Goal: Entertainment & Leisure: Browse casually

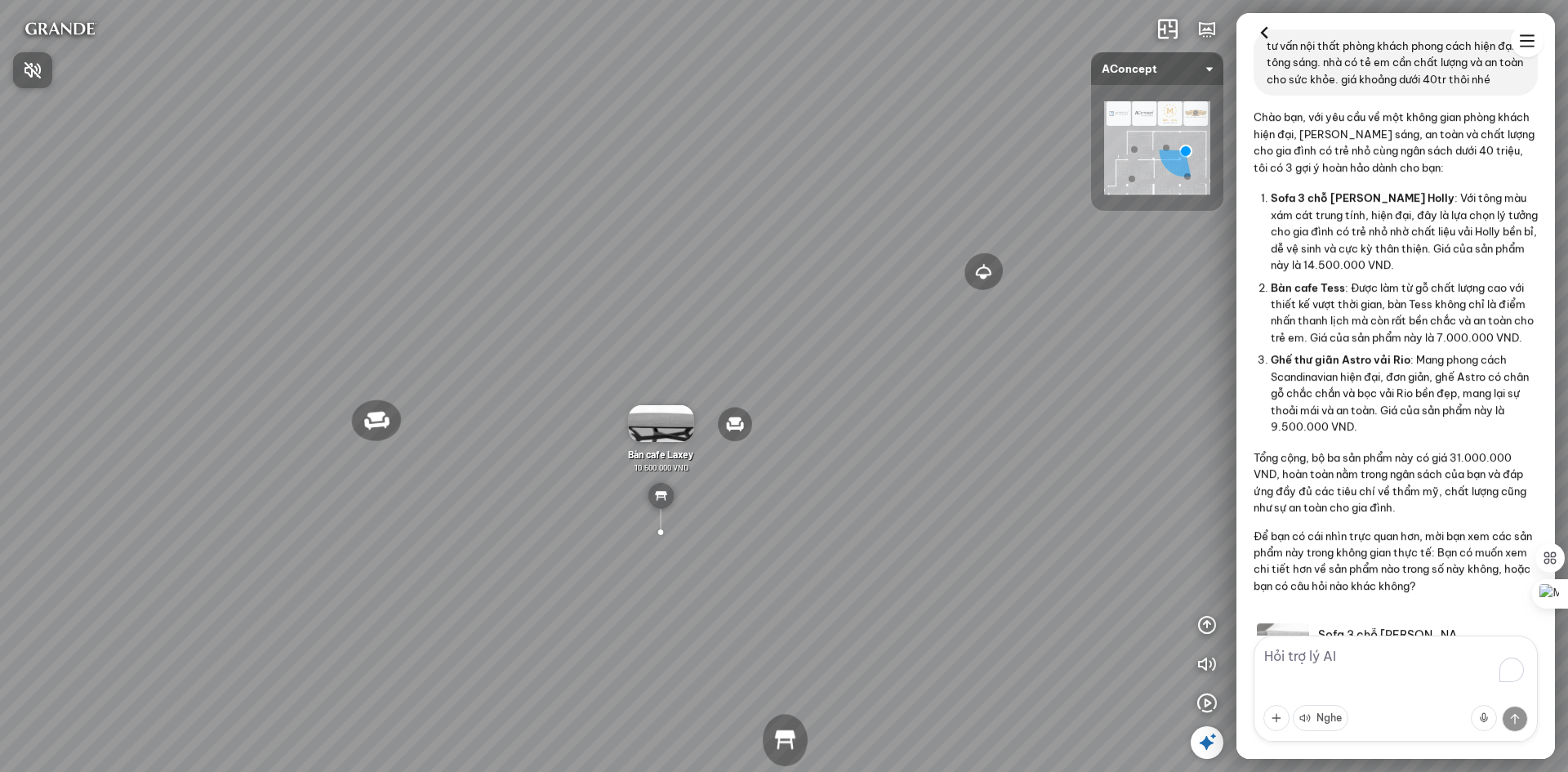
scroll to position [630, 0]
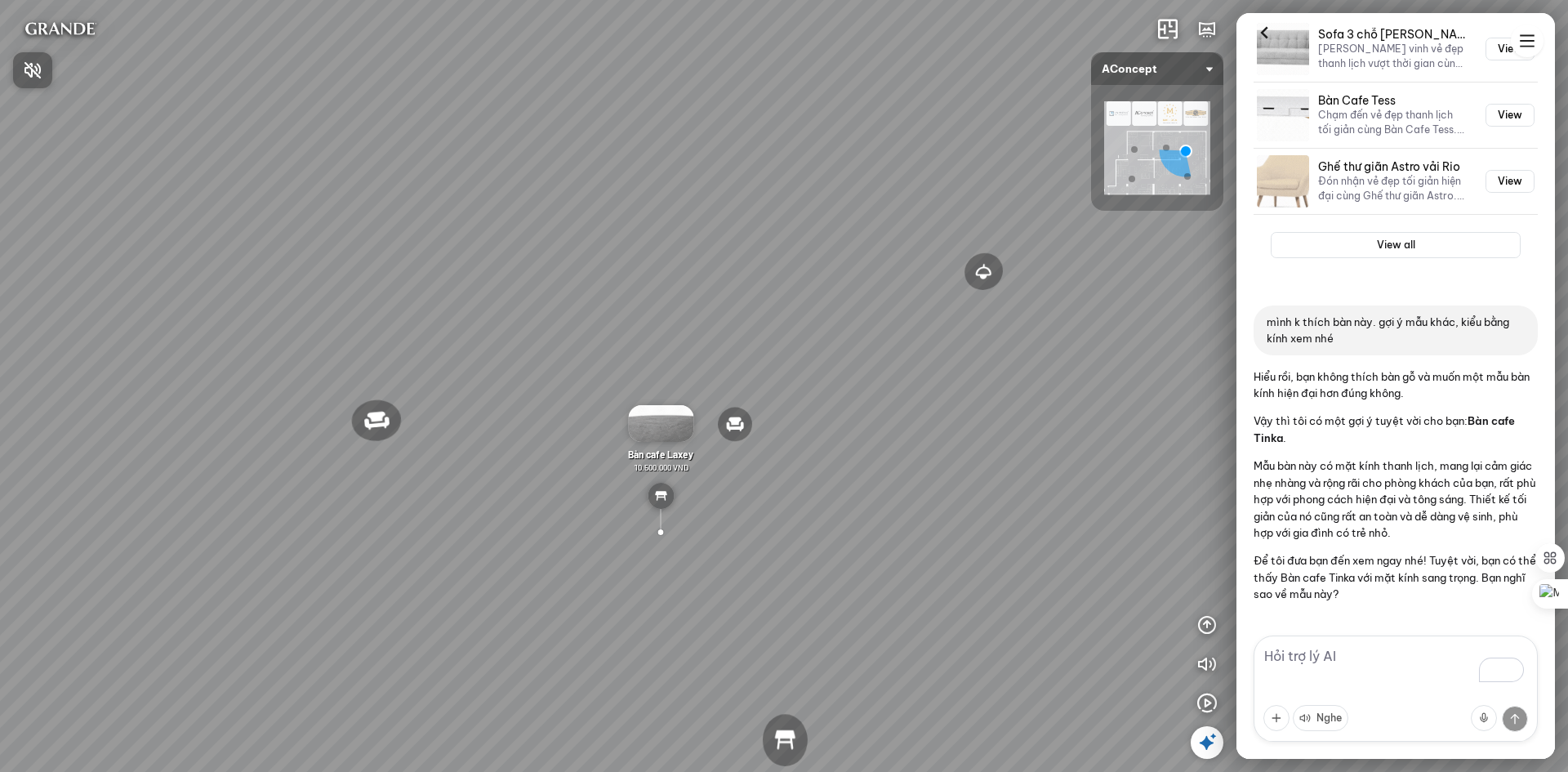
drag, startPoint x: 888, startPoint y: 337, endPoint x: 545, endPoint y: 279, distance: 347.9
click at [545, 279] on div at bounding box center [784, 386] width 1568 height 772
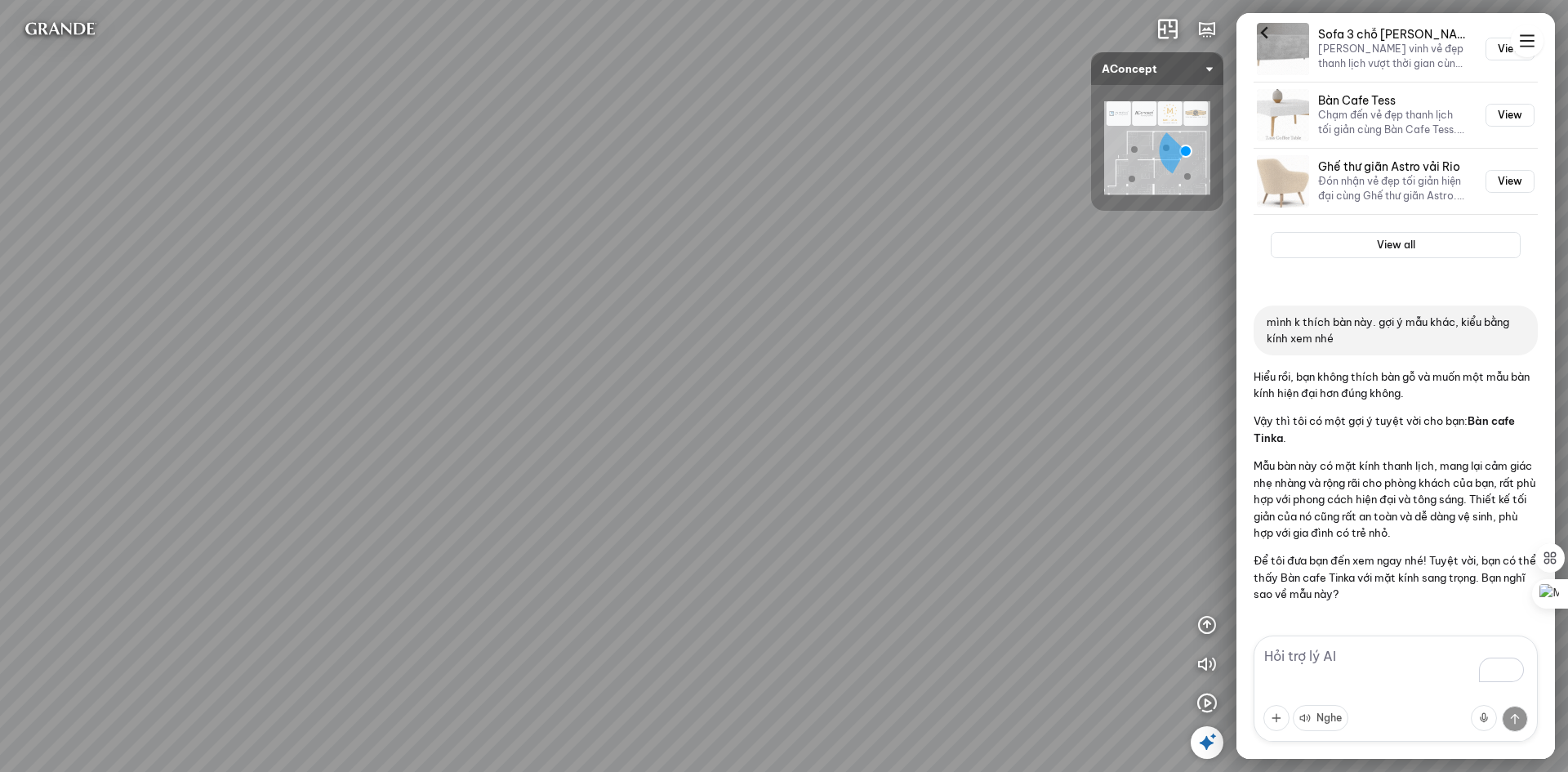
drag, startPoint x: 774, startPoint y: 336, endPoint x: 281, endPoint y: 306, distance: 493.9
click at [267, 306] on div "Đèn [PERSON_NAME] 5.300.000 VND Giường ngủ Palima 19.000.000 VND Ghế thư giãn N…" at bounding box center [784, 386] width 1568 height 772
drag, startPoint x: 650, startPoint y: 357, endPoint x: 279, endPoint y: 326, distance: 372.3
click at [279, 326] on div "Đèn [PERSON_NAME] 5.300.000 VND Giường ngủ Palima 19.000.000 VND Ghế thư giãn N…" at bounding box center [784, 386] width 1568 height 772
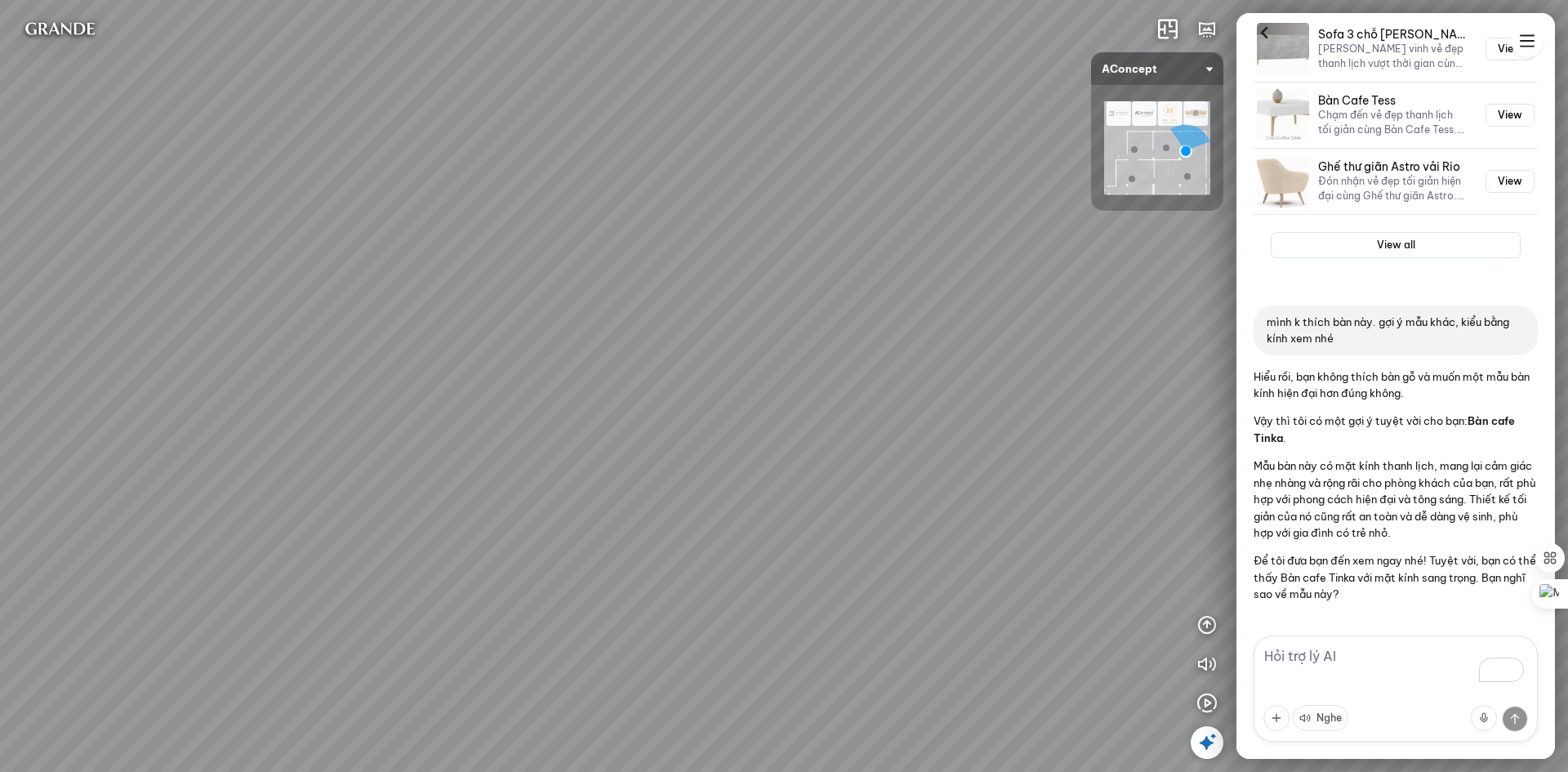
drag, startPoint x: 714, startPoint y: 386, endPoint x: 227, endPoint y: 464, distance: 493.2
click at [227, 464] on div "Đèn [PERSON_NAME] 5.300.000 VND Giường ngủ Palima 19.000.000 VND Ghế thư giãn N…" at bounding box center [784, 386] width 1568 height 772
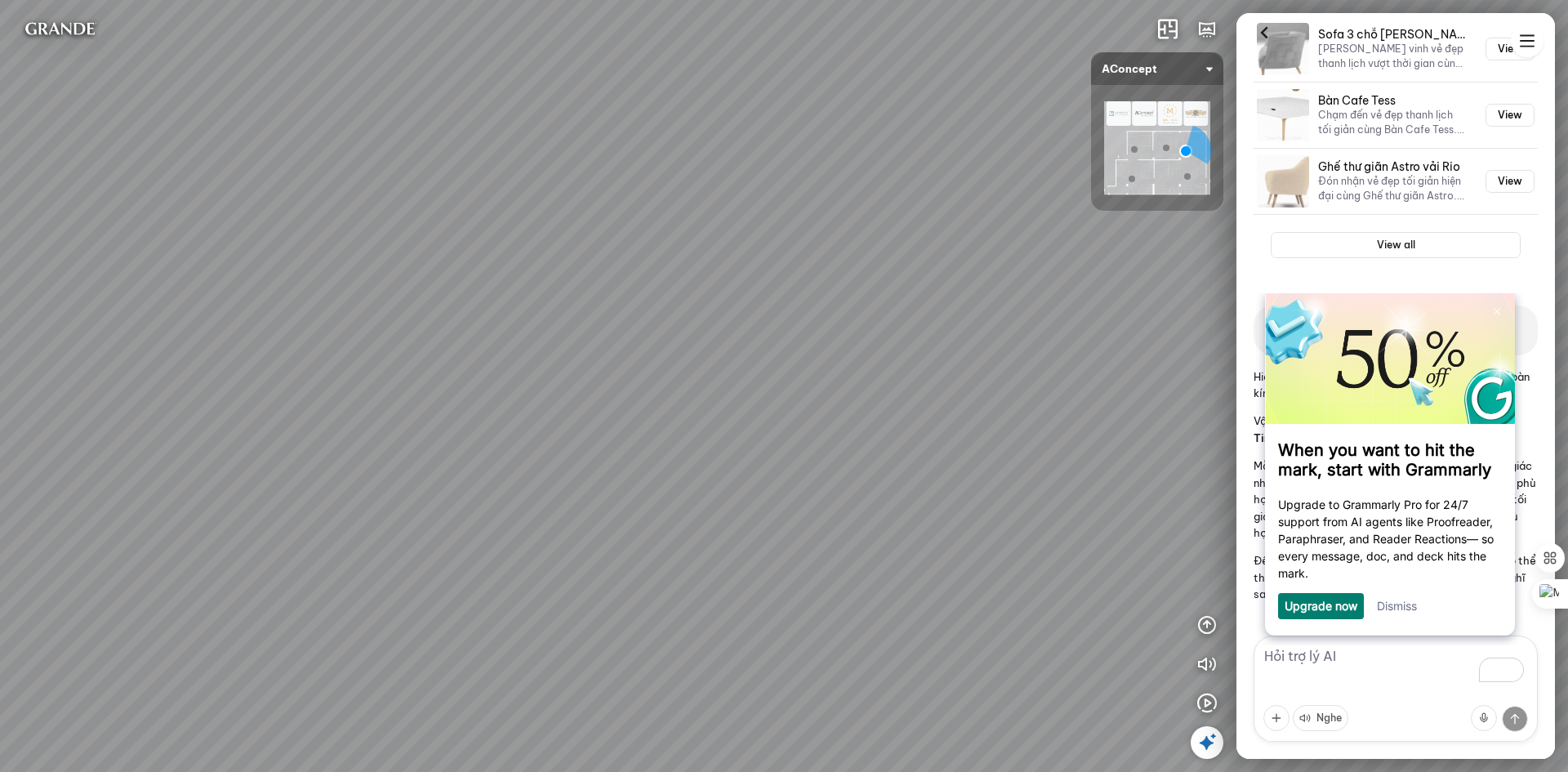
drag, startPoint x: 957, startPoint y: 387, endPoint x: 423, endPoint y: 321, distance: 538.1
click at [423, 321] on div "Đèn [PERSON_NAME] 5.300.000 VND Giường ngủ Palima 19.000.000 VND Ghế thư giãn N…" at bounding box center [784, 386] width 1568 height 772
drag, startPoint x: 825, startPoint y: 415, endPoint x: 696, endPoint y: 403, distance: 129.6
click at [696, 403] on div "Đèn [PERSON_NAME] 5.300.000 VND Giường ngủ Palima 19.000.000 VND Ghế thư giãn N…" at bounding box center [784, 386] width 1568 height 772
drag, startPoint x: 844, startPoint y: 383, endPoint x: 780, endPoint y: 387, distance: 64.1
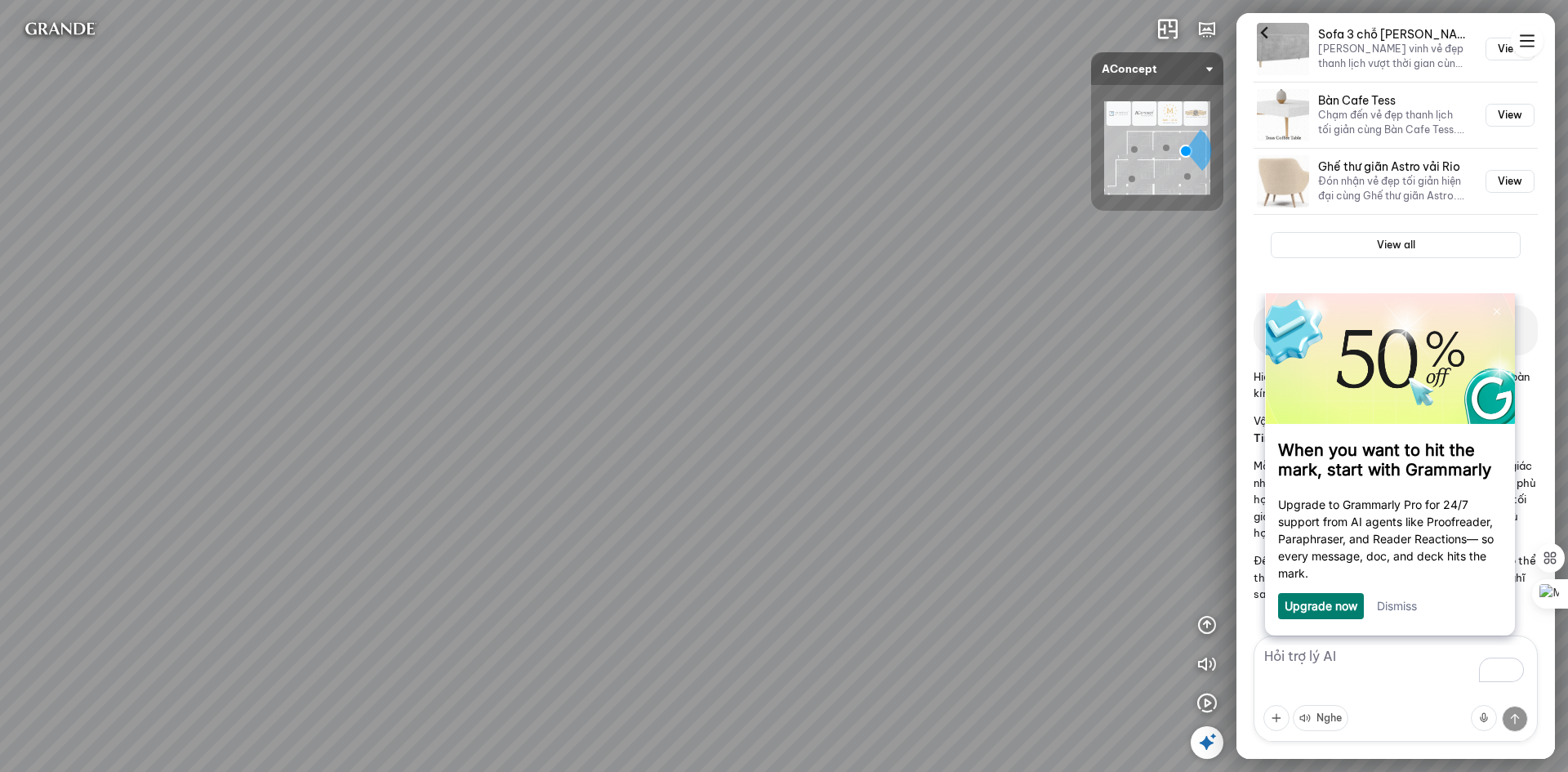
click at [780, 387] on div "Đèn [PERSON_NAME] 5.300.000 VND Giường ngủ Palima 19.000.000 VND Ghế thư giãn N…" at bounding box center [784, 386] width 1568 height 772
drag, startPoint x: 718, startPoint y: 611, endPoint x: 545, endPoint y: 707, distance: 197.9
click at [545, 708] on div "Đèn [PERSON_NAME] 5.300.000 VND Giường ngủ Palima 19.000.000 VND Ghế thư giãn N…" at bounding box center [784, 386] width 1568 height 772
drag, startPoint x: 728, startPoint y: 539, endPoint x: 579, endPoint y: 515, distance: 150.9
click at [579, 515] on div "Đèn [PERSON_NAME] 5.300.000 VND Giường ngủ Palima 19.000.000 VND Ghế thư giãn N…" at bounding box center [784, 386] width 1568 height 772
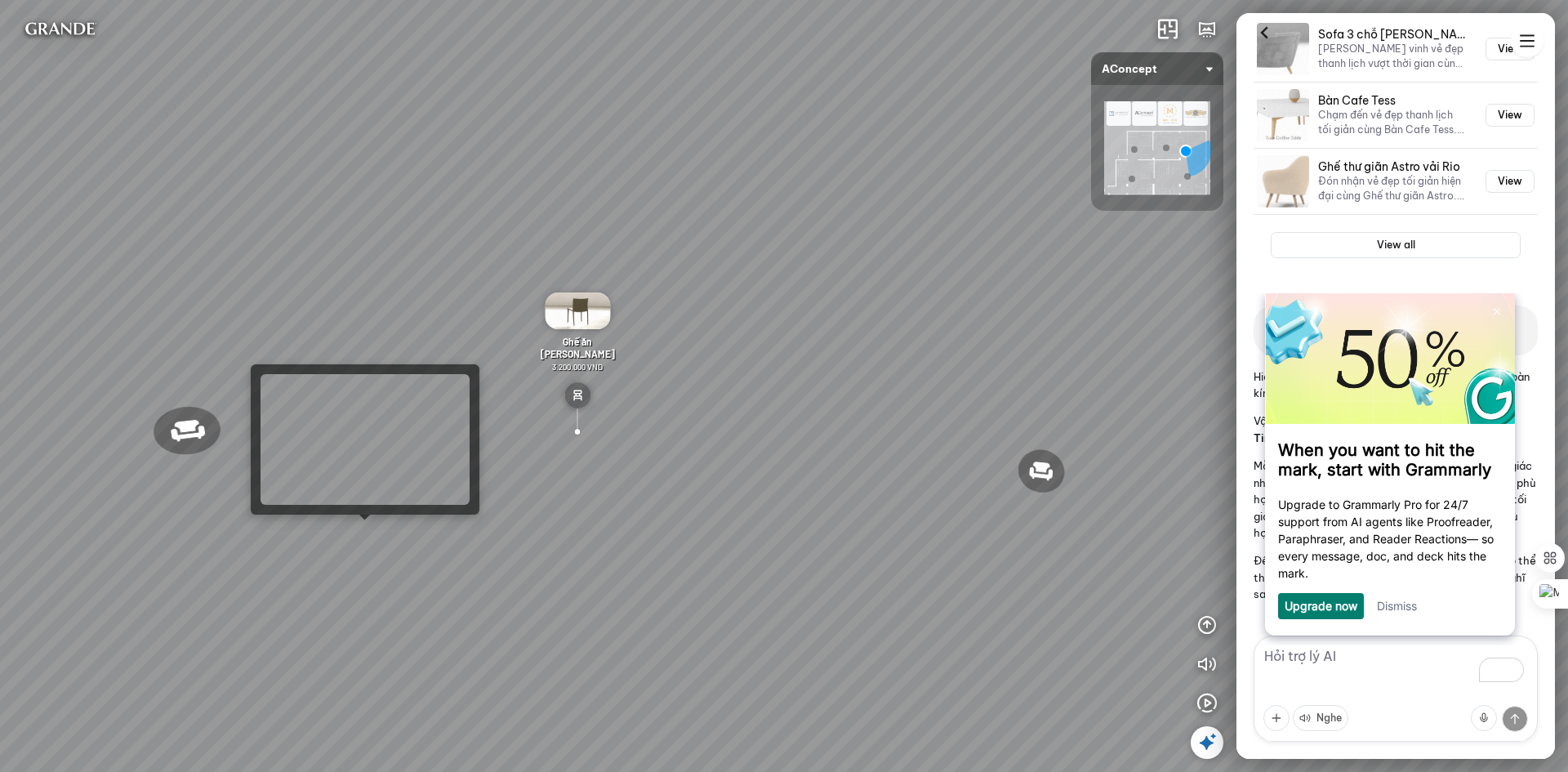
click at [372, 531] on div "Đèn [PERSON_NAME] 5.300.000 VND Giường ngủ Palima 19.000.000 VND Ghế thư giãn N…" at bounding box center [784, 386] width 1568 height 772
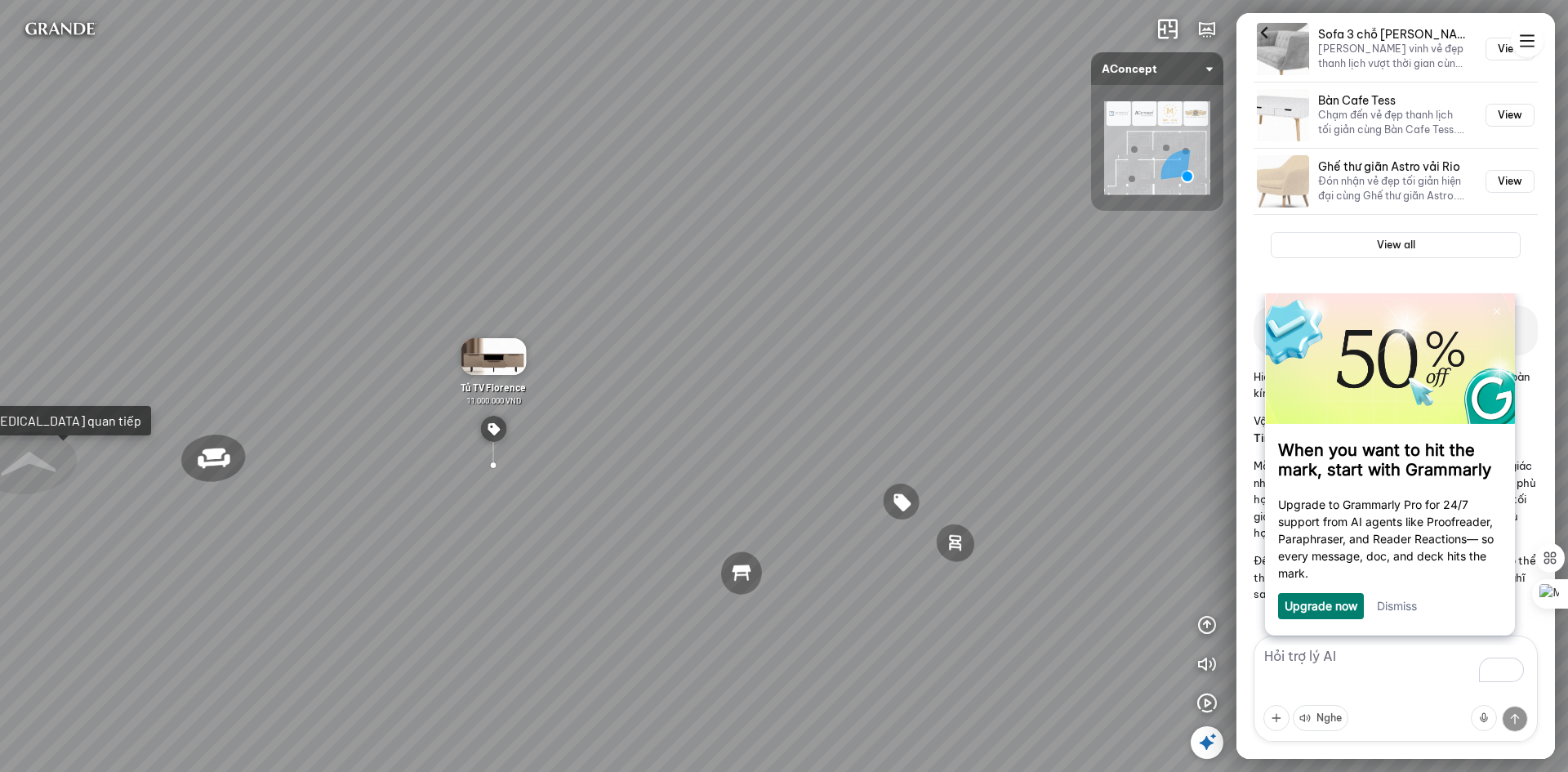
drag, startPoint x: 898, startPoint y: 378, endPoint x: 610, endPoint y: 336, distance: 291.0
click at [610, 336] on div "Ghế ăn Andrew 3.200.000 VND Ghế ăn Wilma 1.800.000 VND Sofa 3 chỗ [PERSON_NAME]…" at bounding box center [784, 386] width 1568 height 772
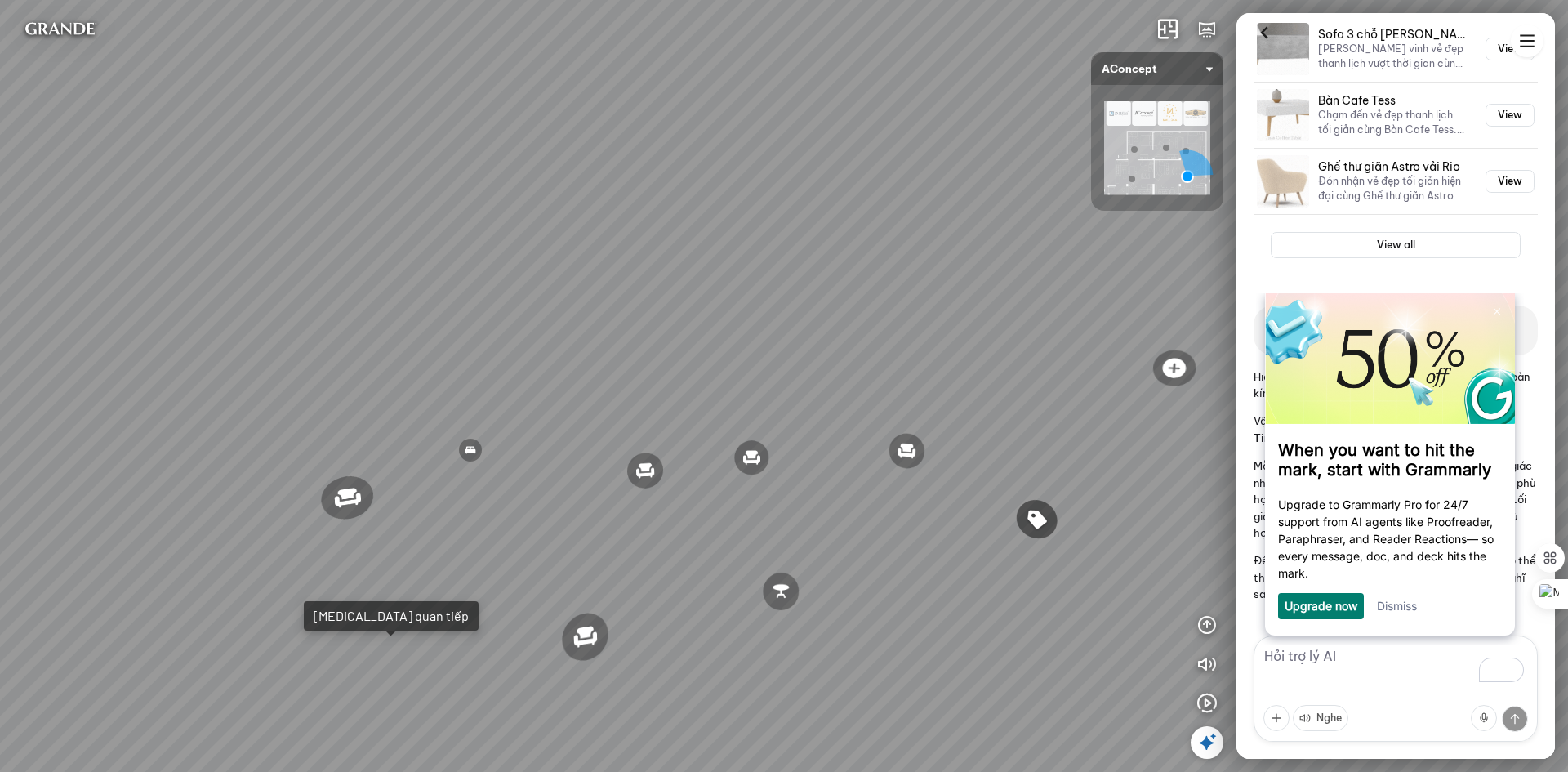
drag, startPoint x: 794, startPoint y: 361, endPoint x: 378, endPoint y: 348, distance: 416.2
click at [378, 348] on div "Ghế ăn Andrew 3.200.000 VND Ghế ăn Wilma 1.800.000 VND Sofa 3 chỗ [PERSON_NAME]…" at bounding box center [784, 386] width 1568 height 772
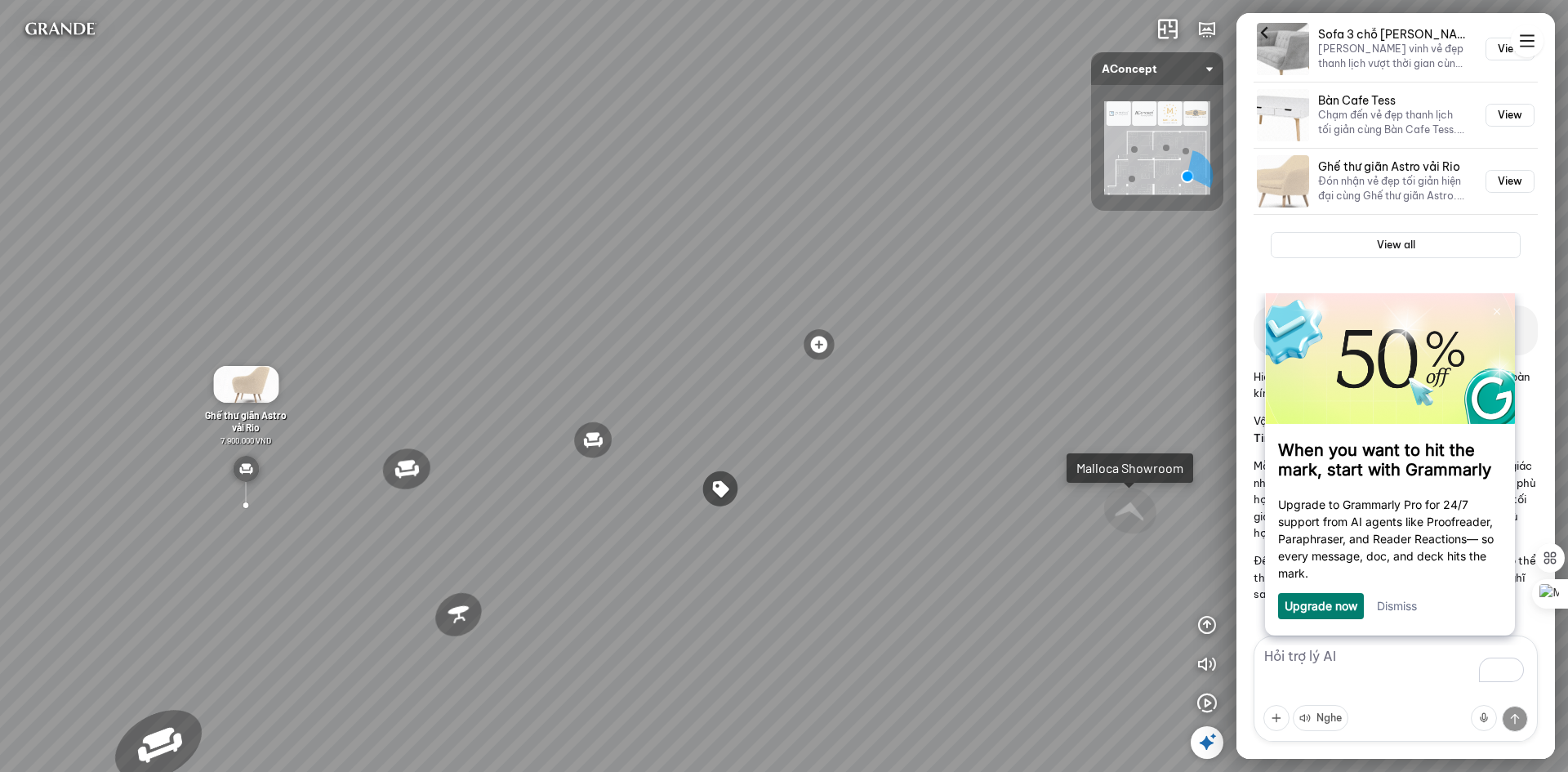
drag, startPoint x: 743, startPoint y: 350, endPoint x: 431, endPoint y: 335, distance: 312.4
click at [431, 335] on div "Ghế ăn Andrew 3.200.000 VND Ghế ăn Wilma 1.800.000 VND Sofa 3 chỗ [PERSON_NAME]…" at bounding box center [784, 386] width 1568 height 772
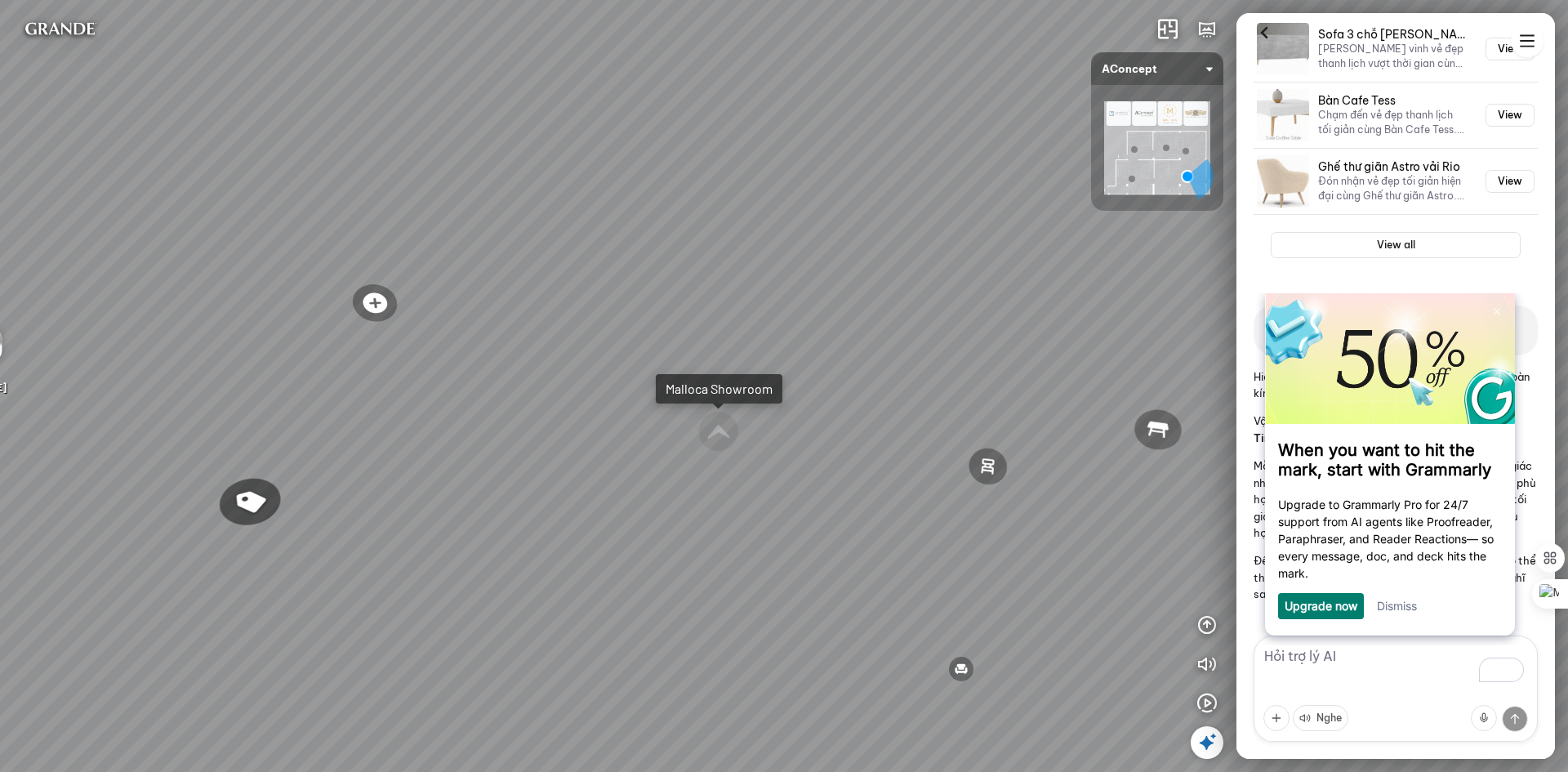
drag, startPoint x: 792, startPoint y: 362, endPoint x: 373, endPoint y: 307, distance: 422.6
click at [373, 307] on div "Ghế ăn Andrew 3.200.000 VND Ghế ăn Wilma 1.800.000 VND Sofa 3 chỗ [PERSON_NAME]…" at bounding box center [784, 386] width 1568 height 772
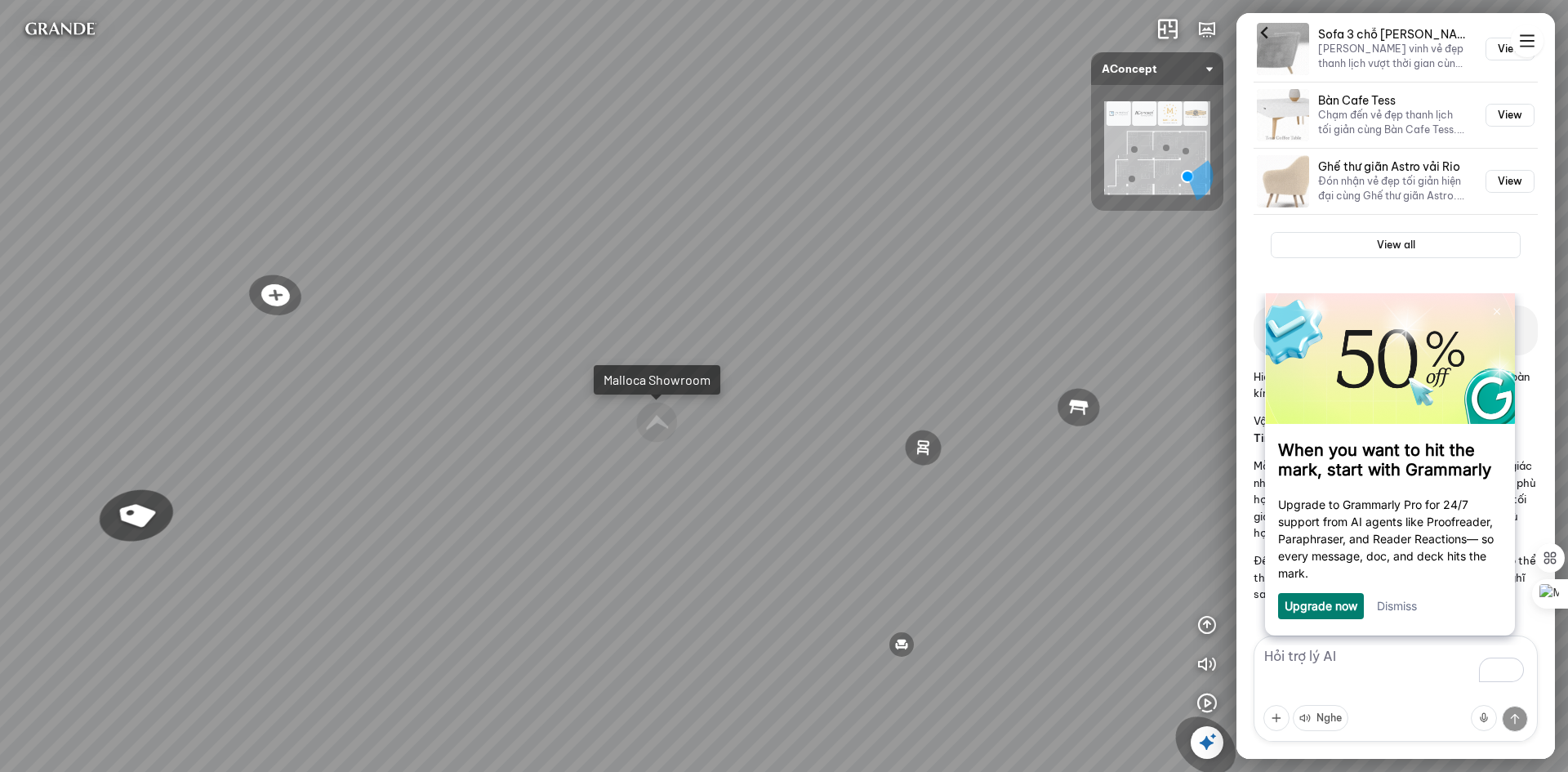
drag, startPoint x: 829, startPoint y: 344, endPoint x: 473, endPoint y: 290, distance: 360.1
click at [473, 290] on div "Ghế ăn Andrew 3.200.000 VND Ghế ăn Wilma 1.800.000 VND Sofa 3 chỗ [PERSON_NAME]…" at bounding box center [784, 386] width 1568 height 772
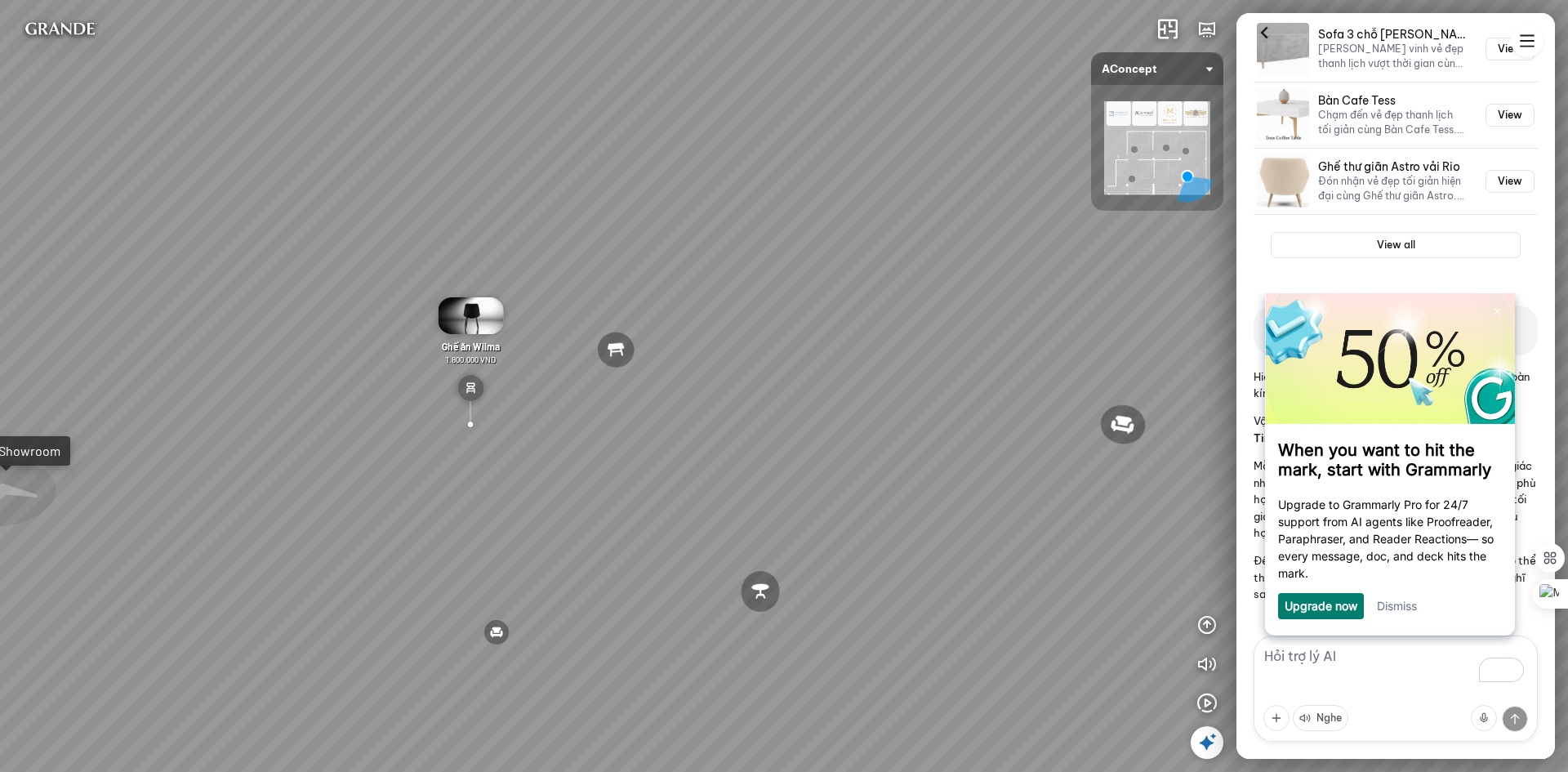
drag, startPoint x: 831, startPoint y: 296, endPoint x: 483, endPoint y: 296, distance: 348.0
click at [483, 296] on div "Ghế ăn Andrew 3.200.000 VND Ghế ăn Wilma 1.800.000 VND Sofa 3 chỗ [PERSON_NAME]…" at bounding box center [784, 386] width 1568 height 772
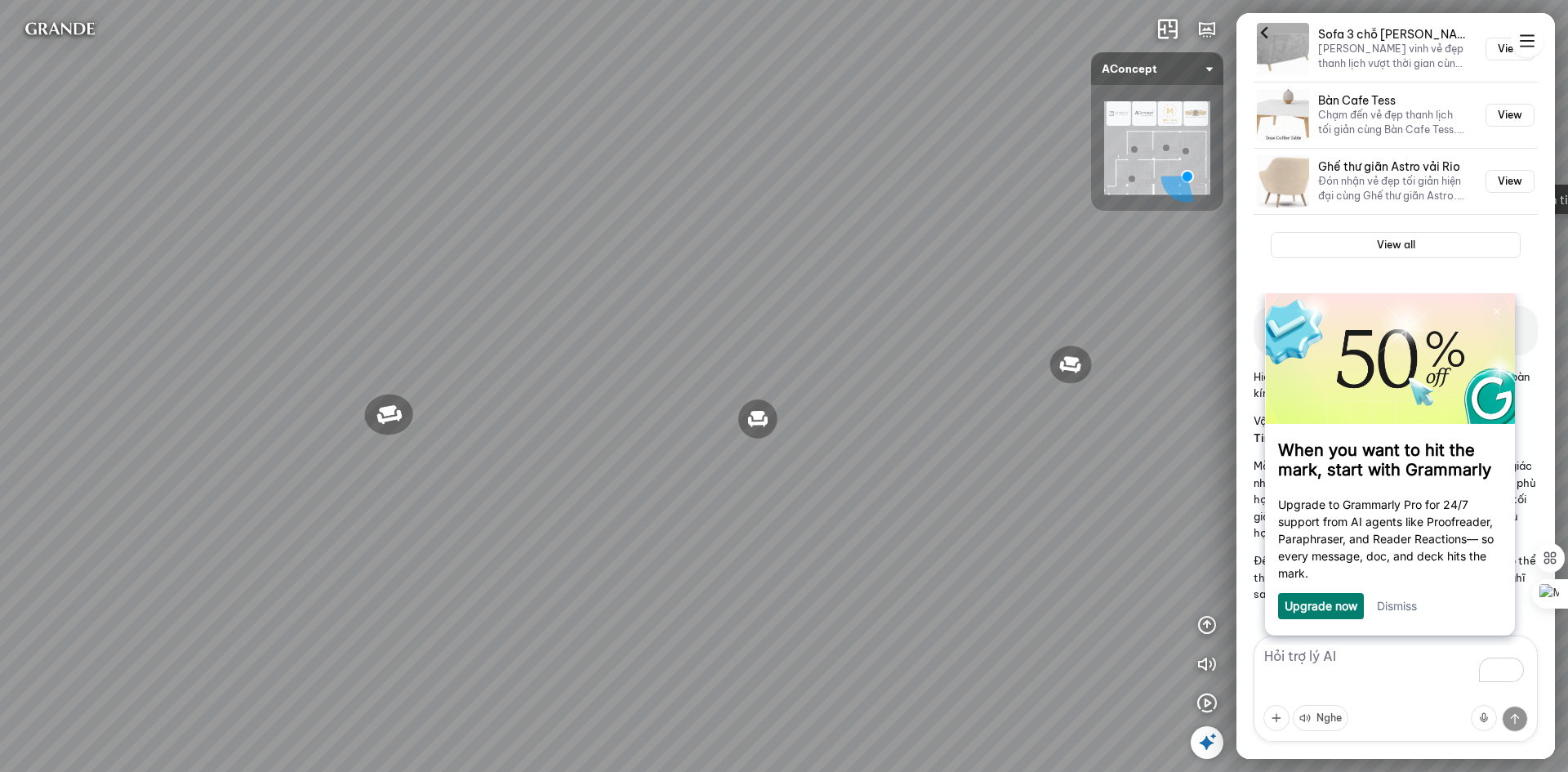
drag, startPoint x: 936, startPoint y: 313, endPoint x: 816, endPoint y: 293, distance: 121.7
click at [354, 293] on div "Ghế ăn Andrew 3.200.000 VND Ghế ăn Wilma 1.800.000 VND Sofa 3 chỗ [PERSON_NAME]…" at bounding box center [784, 386] width 1568 height 772
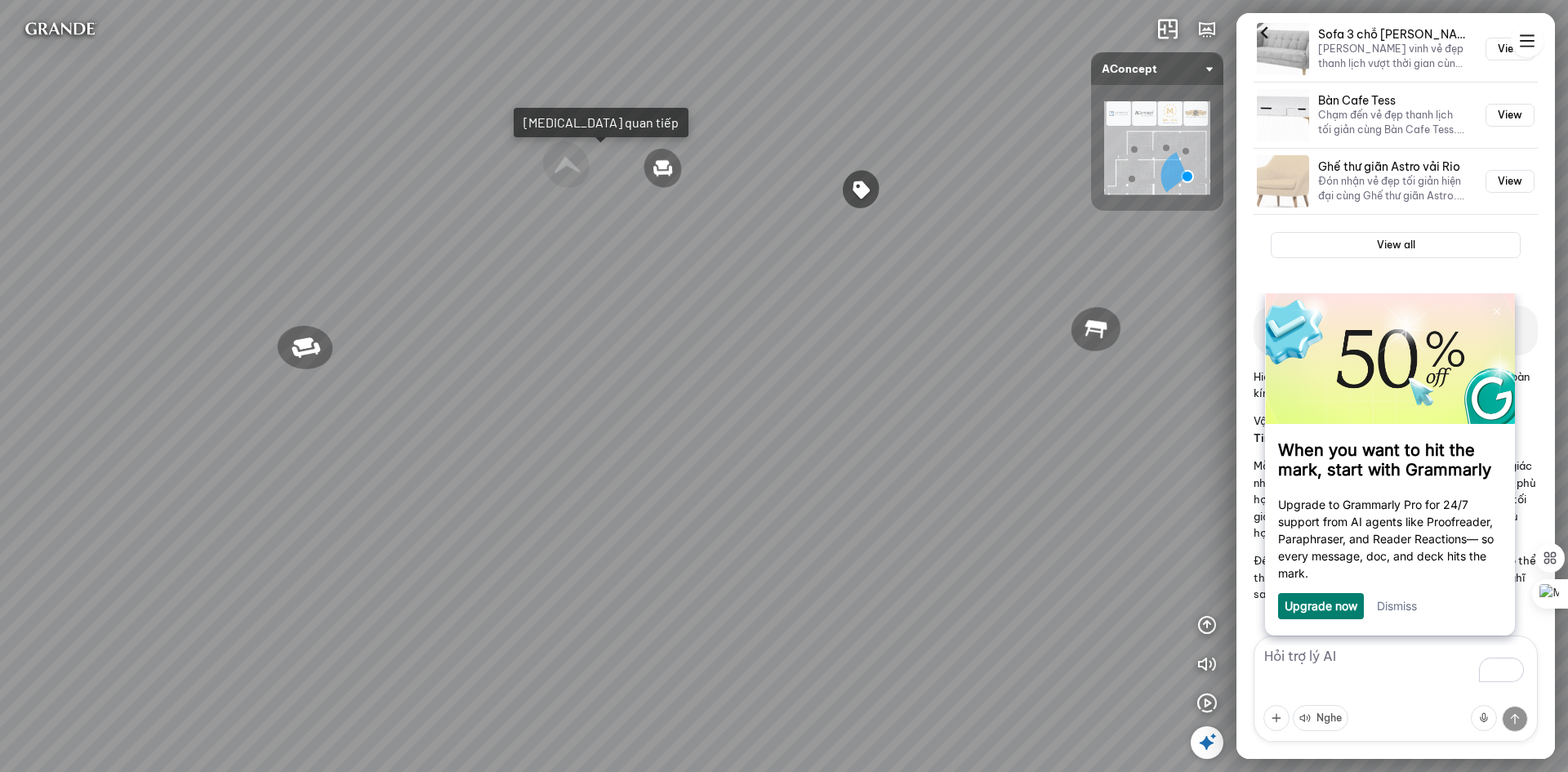
drag, startPoint x: 752, startPoint y: 276, endPoint x: 455, endPoint y: 245, distance: 298.6
click at [455, 245] on div "Ghế ăn Andrew 3.200.000 VND Ghế ăn Wilma 1.800.000 VND Sofa 3 chỗ [PERSON_NAME]…" at bounding box center [784, 386] width 1568 height 772
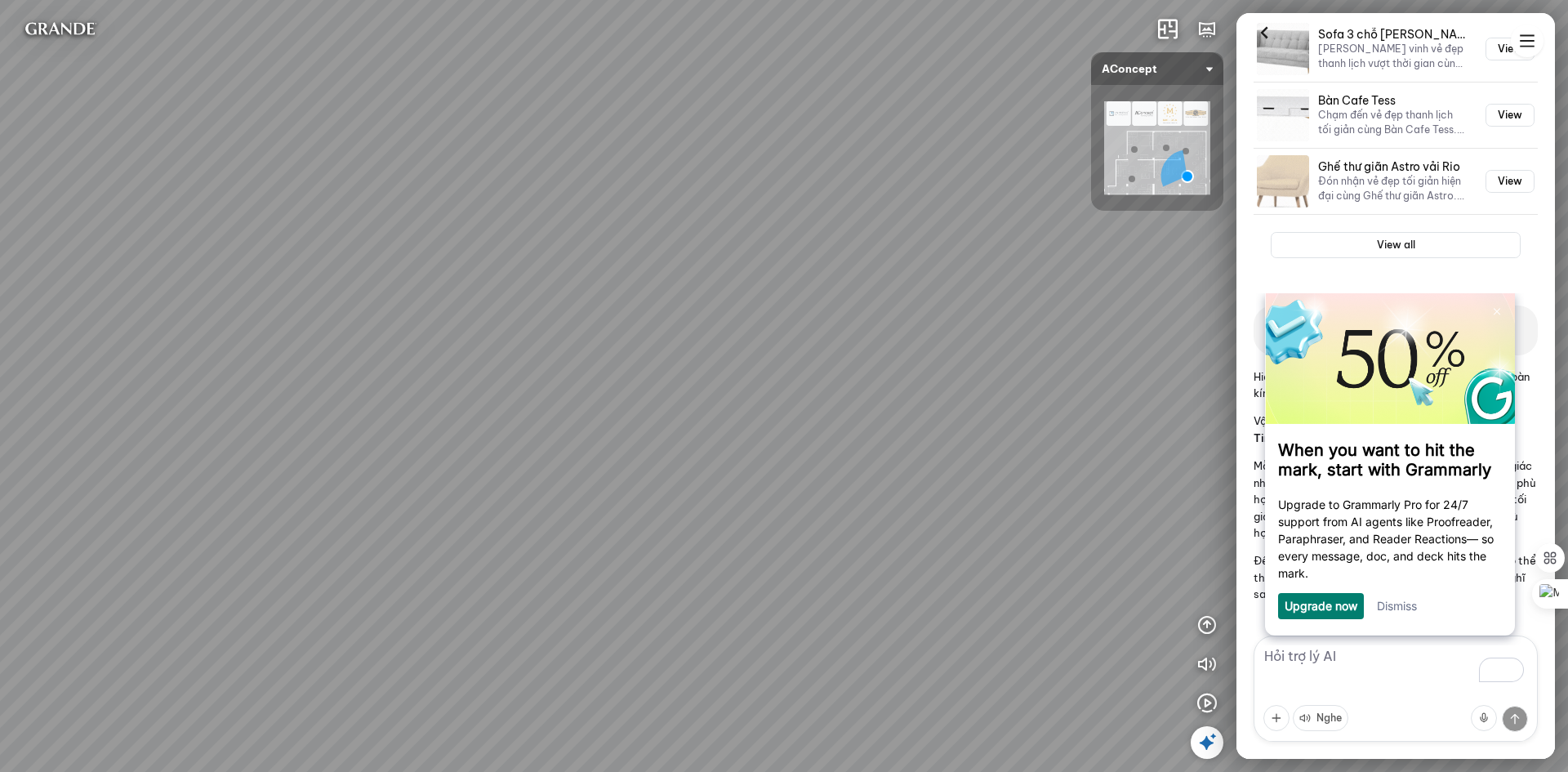
drag, startPoint x: 766, startPoint y: 245, endPoint x: 611, endPoint y: 465, distance: 269.1
click at [611, 465] on div "Ghế ăn Andrew 3.200.000 VND Ghế ăn Wilma 1.800.000 VND Sofa 3 chỗ [PERSON_NAME]…" at bounding box center [784, 386] width 1568 height 772
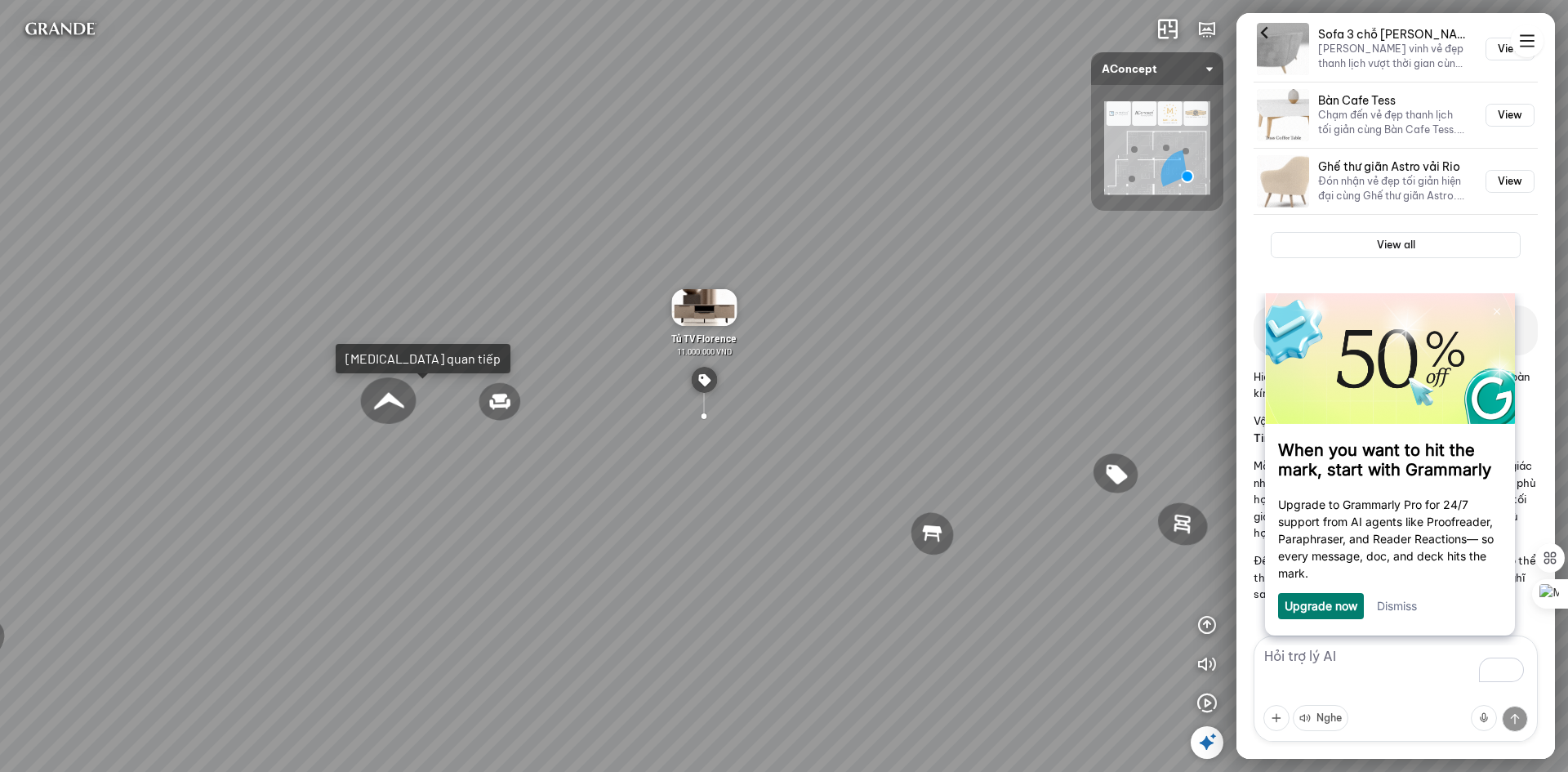
click at [599, 633] on div "Ghế ăn Andrew 3.200.000 VND Ghế ăn Wilma 1.800.000 VND Sofa 3 chỗ [PERSON_NAME]…" at bounding box center [784, 386] width 1568 height 772
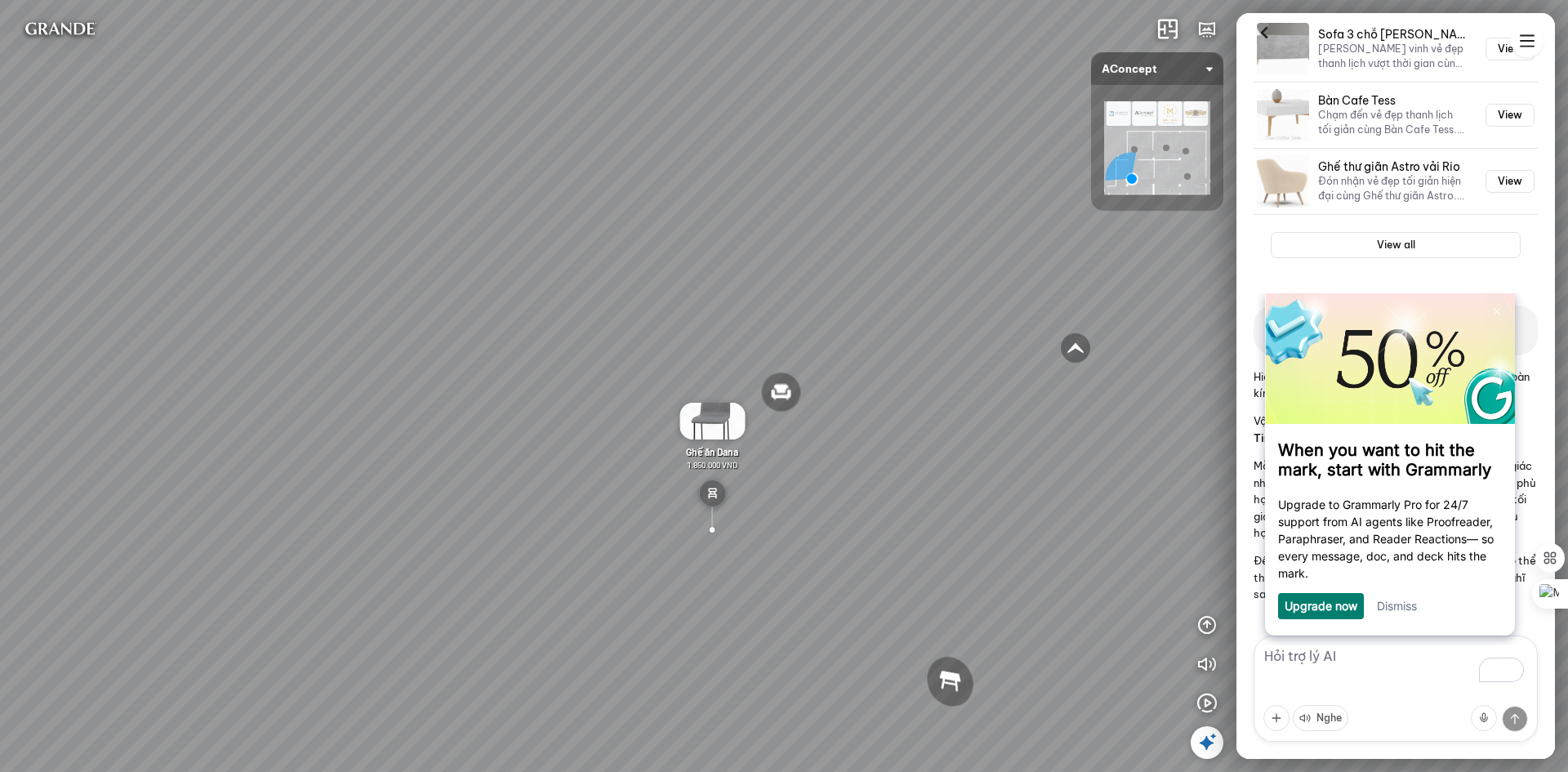
drag, startPoint x: 1087, startPoint y: 484, endPoint x: 747, endPoint y: 486, distance: 340.0
click at [747, 486] on div "Sofa 2 chỗ Biloxi 15.000.000 VND Sofa góc trái Perth 38.500.000 VND [GEOGRAPHIC…" at bounding box center [784, 386] width 1568 height 772
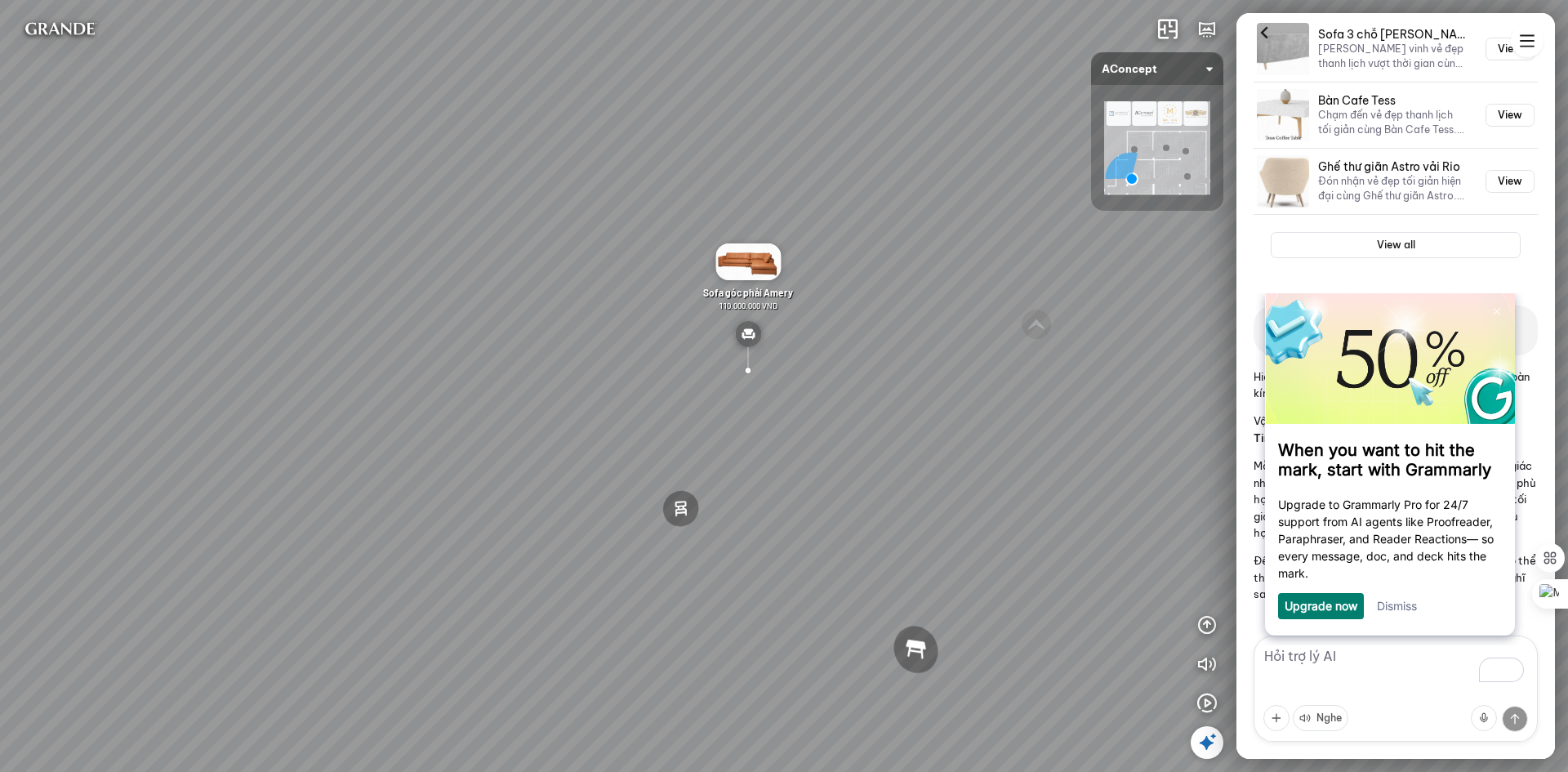
drag, startPoint x: 584, startPoint y: 397, endPoint x: 888, endPoint y: 374, distance: 304.9
click at [888, 374] on div "Sofa 2 chỗ Biloxi 15.000.000 VND Sofa góc trái Perth 38.500.000 VND [GEOGRAPHIC…" at bounding box center [784, 386] width 1568 height 772
drag, startPoint x: 416, startPoint y: 471, endPoint x: 684, endPoint y: 556, distance: 281.2
click at [684, 556] on div "Sofa 2 chỗ Biloxi 15.000.000 VND Sofa góc trái Perth 38.500.000 VND [GEOGRAPHIC…" at bounding box center [784, 386] width 1568 height 772
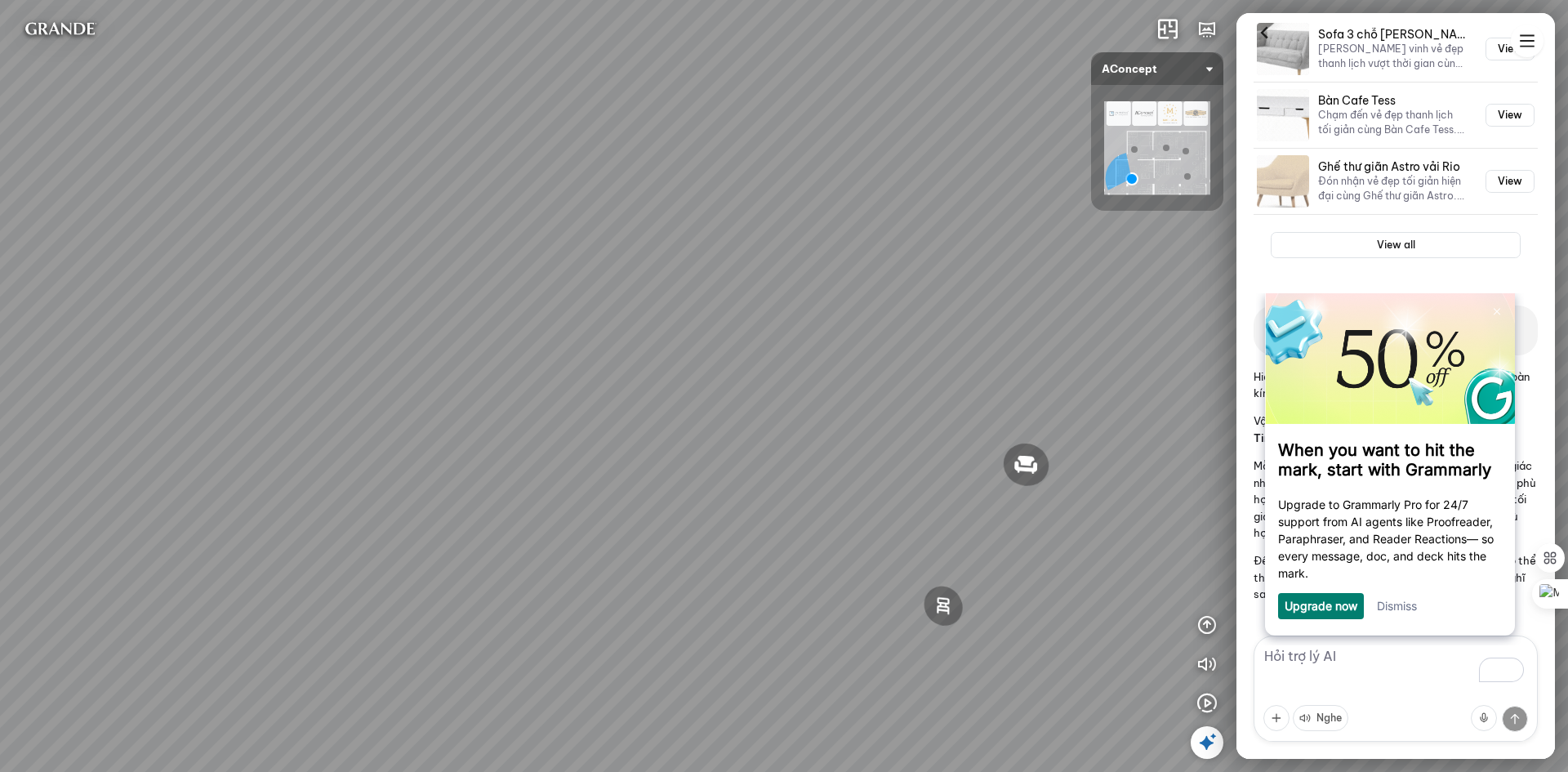
drag, startPoint x: 920, startPoint y: 381, endPoint x: 506, endPoint y: 372, distance: 414.1
click at [506, 372] on div "Sofa 2 chỗ Biloxi 15.000.000 VND Sofa góc trái Perth 38.500.000 VND [GEOGRAPHIC…" at bounding box center [784, 386] width 1568 height 772
drag, startPoint x: 819, startPoint y: 331, endPoint x: 625, endPoint y: 341, distance: 194.3
click at [625, 341] on div "Sofa 2 chỗ Biloxi 15.000.000 VND Sofa góc trái Perth 38.500.000 VND [GEOGRAPHIC…" at bounding box center [784, 386] width 1568 height 772
drag, startPoint x: 835, startPoint y: 321, endPoint x: 589, endPoint y: 318, distance: 246.0
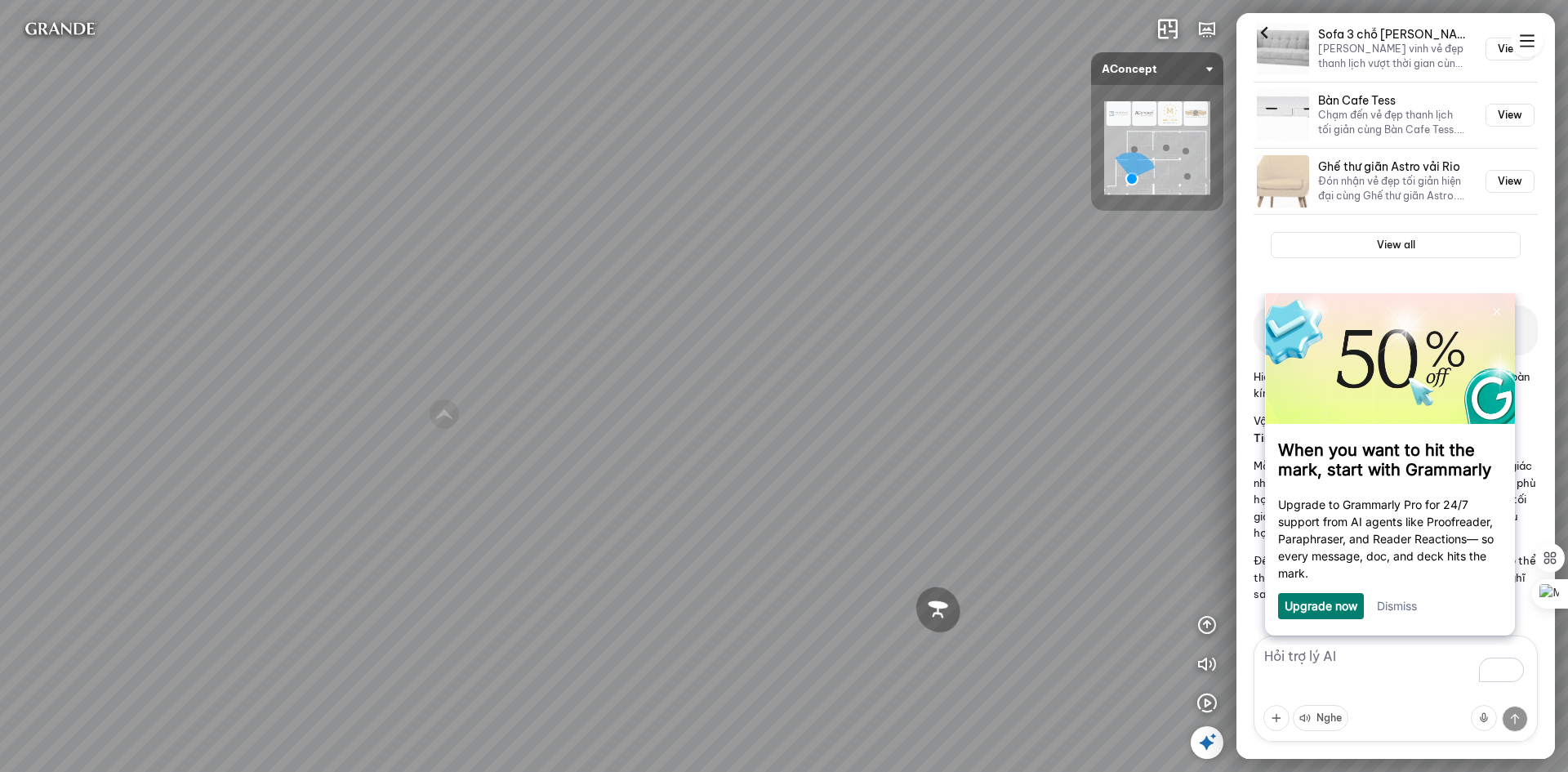
click at [589, 318] on div "Sofa 2 chỗ Biloxi 15.000.000 VND Sofa góc trái Perth 38.500.000 VND [GEOGRAPHIC…" at bounding box center [784, 386] width 1568 height 772
drag, startPoint x: 864, startPoint y: 360, endPoint x: 331, endPoint y: 333, distance: 533.7
click at [331, 333] on div "Sofa 2 chỗ Biloxi 15.000.000 VND Sofa góc trái Perth 38.500.000 VND [GEOGRAPHIC…" at bounding box center [784, 386] width 1568 height 772
drag, startPoint x: 433, startPoint y: 325, endPoint x: 421, endPoint y: 325, distance: 12.0
click at [421, 325] on div "Sofa 2 chỗ Biloxi 15.000.000 VND Sofa góc trái Perth 38.500.000 VND [GEOGRAPHIC…" at bounding box center [784, 386] width 1568 height 772
